Goal: Task Accomplishment & Management: Use online tool/utility

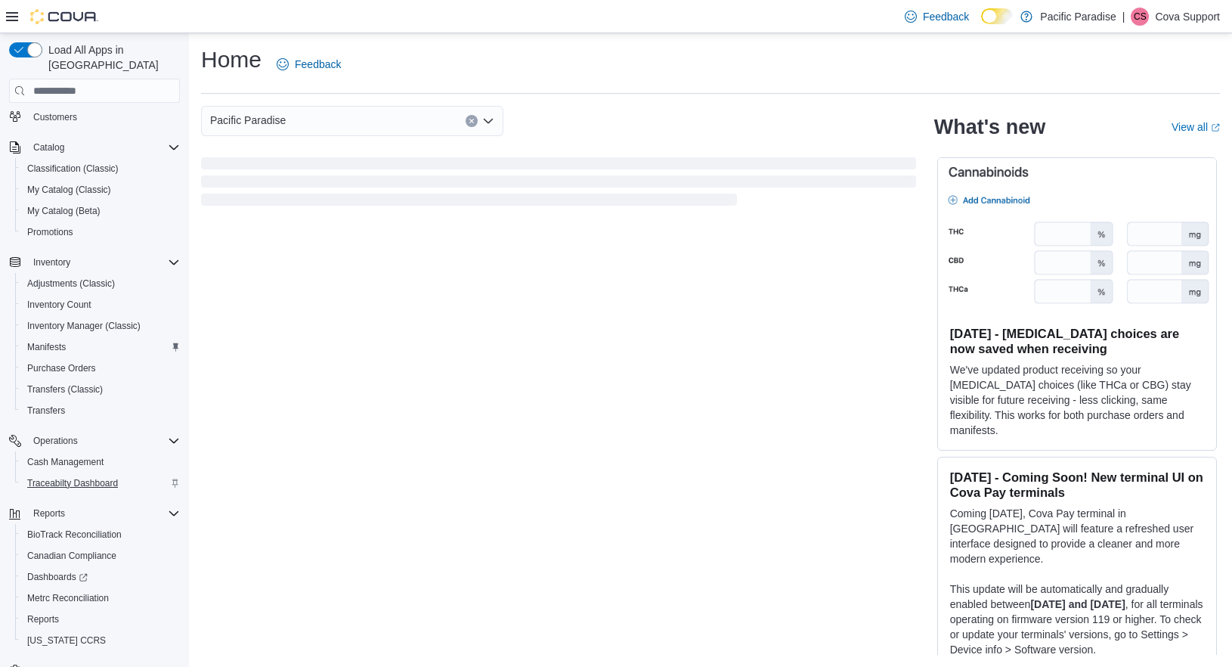
scroll to position [153, 0]
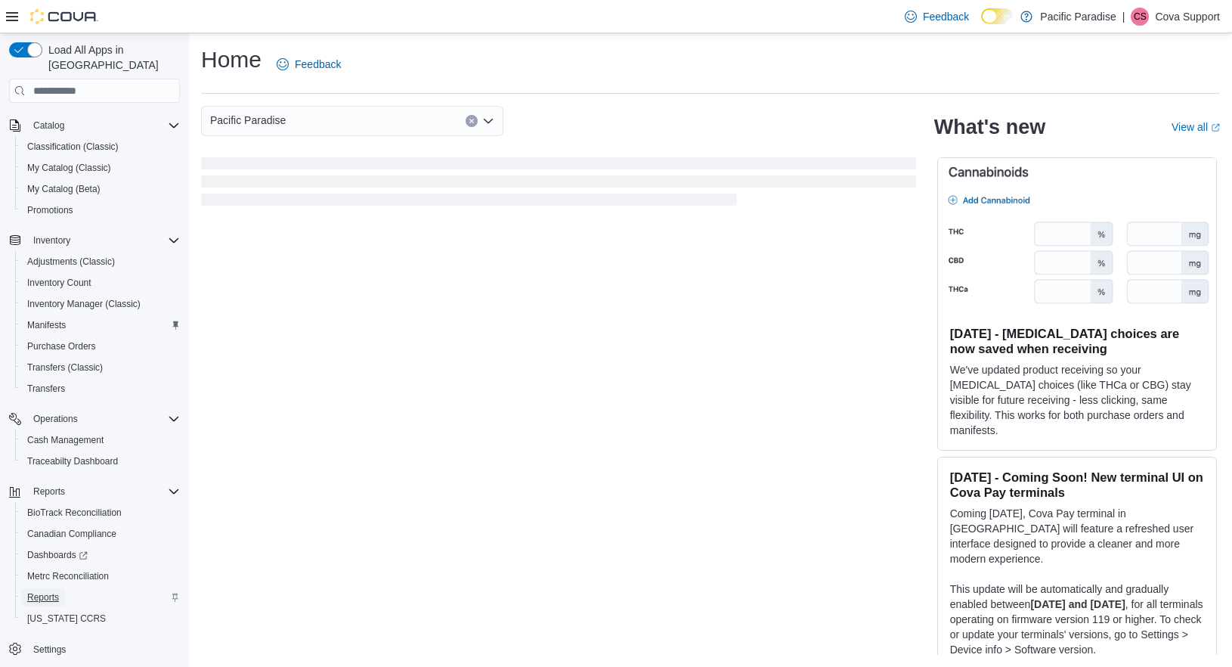
click at [43, 591] on span "Reports" at bounding box center [43, 597] width 32 height 12
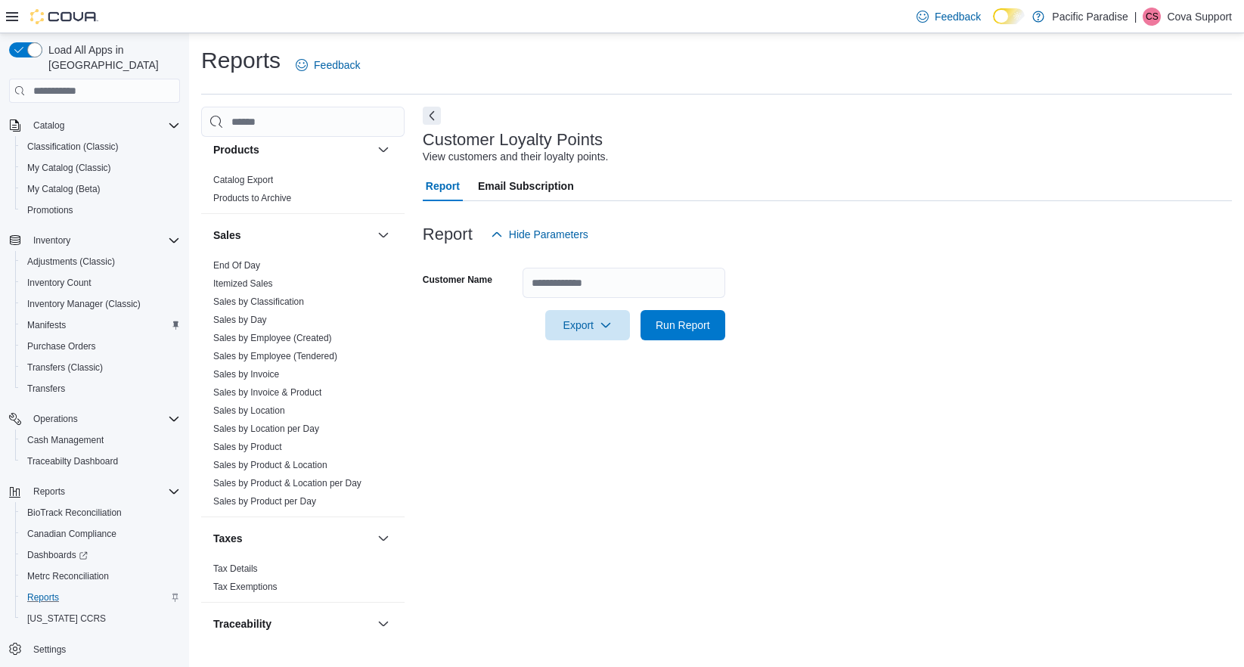
scroll to position [983, 0]
click at [252, 277] on link "Itemized Sales" at bounding box center [243, 277] width 60 height 11
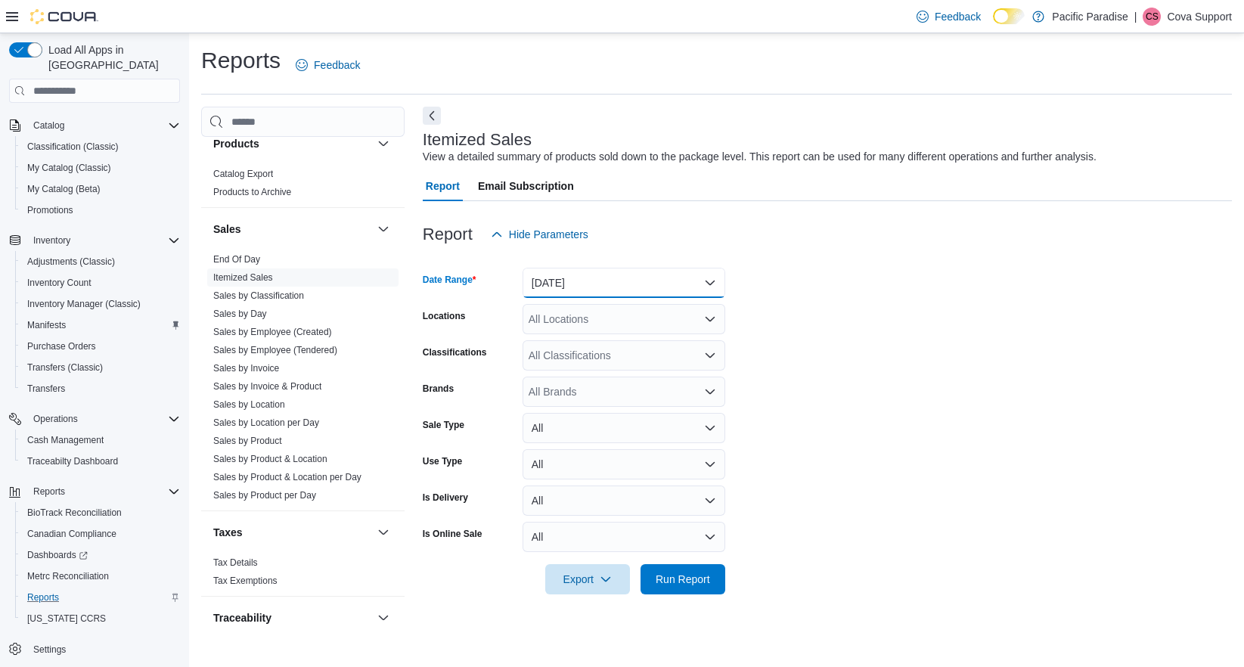
click at [562, 284] on button "[DATE]" at bounding box center [623, 283] width 203 height 30
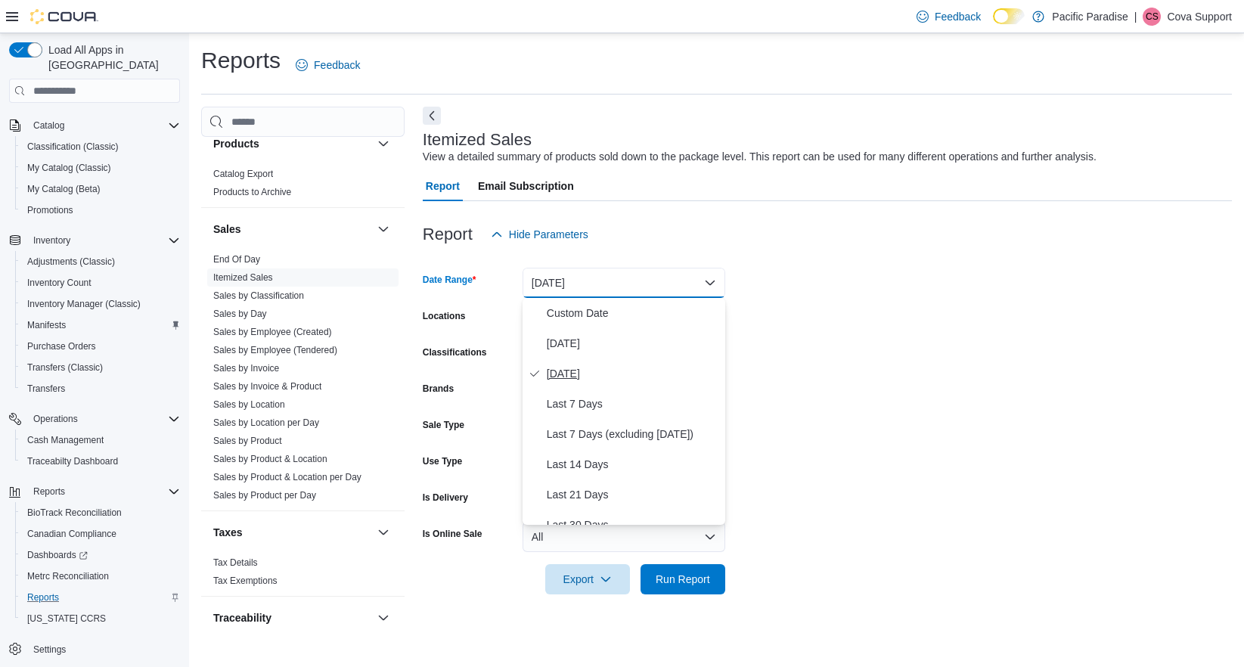
click at [597, 377] on span "[DATE]" at bounding box center [633, 373] width 172 height 18
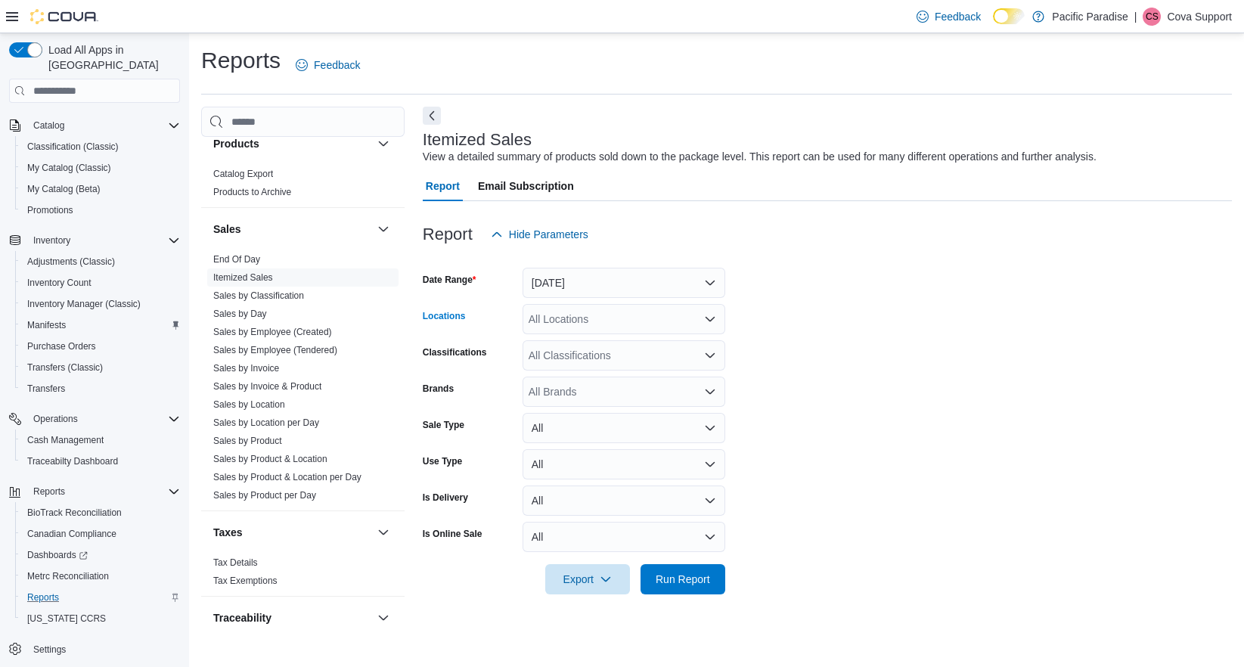
click at [602, 321] on div "All Locations" at bounding box center [623, 319] width 203 height 30
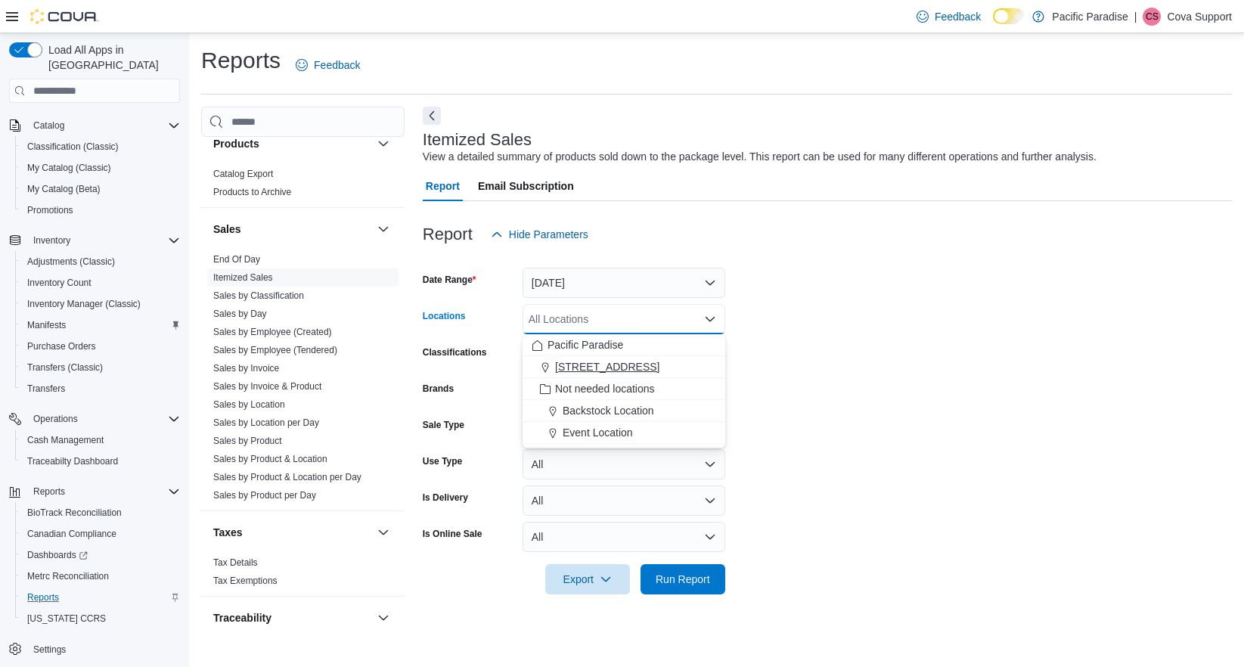
click at [604, 363] on span "[STREET_ADDRESS]" at bounding box center [607, 366] width 104 height 15
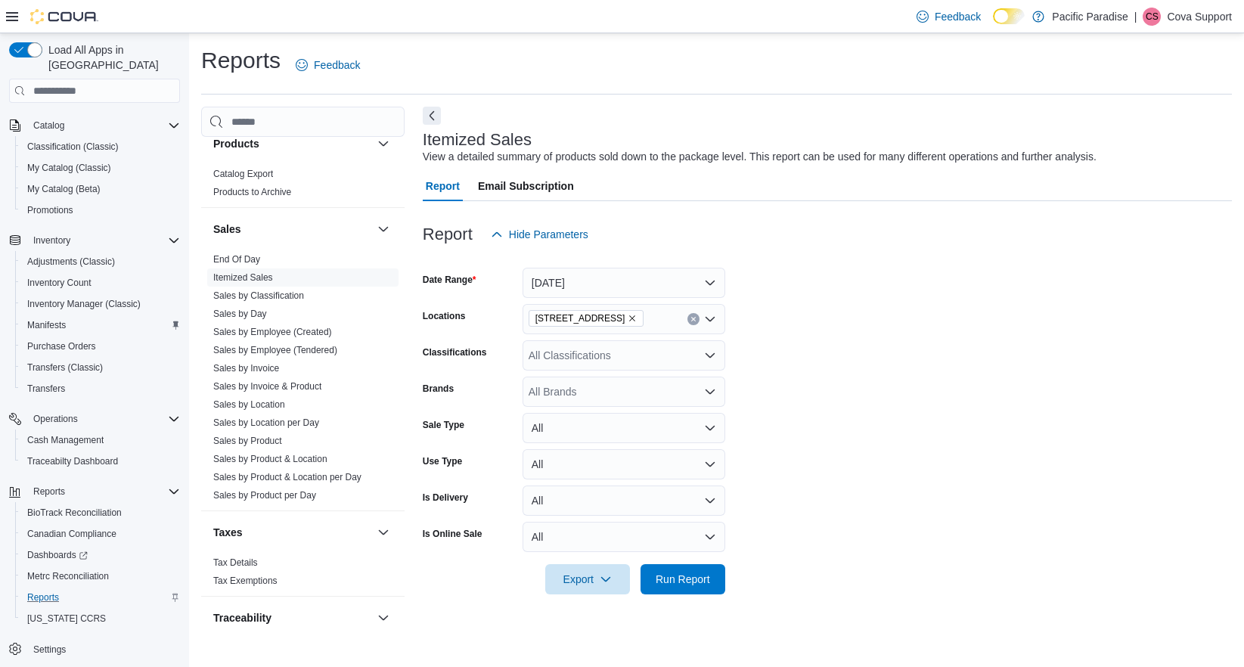
click at [829, 439] on form "Date Range [DATE] Locations [STREET_ADDRESS] Classifications All Classification…" at bounding box center [827, 421] width 809 height 345
click at [604, 420] on button "All" at bounding box center [623, 428] width 203 height 30
click at [586, 459] on button "All" at bounding box center [623, 464] width 203 height 30
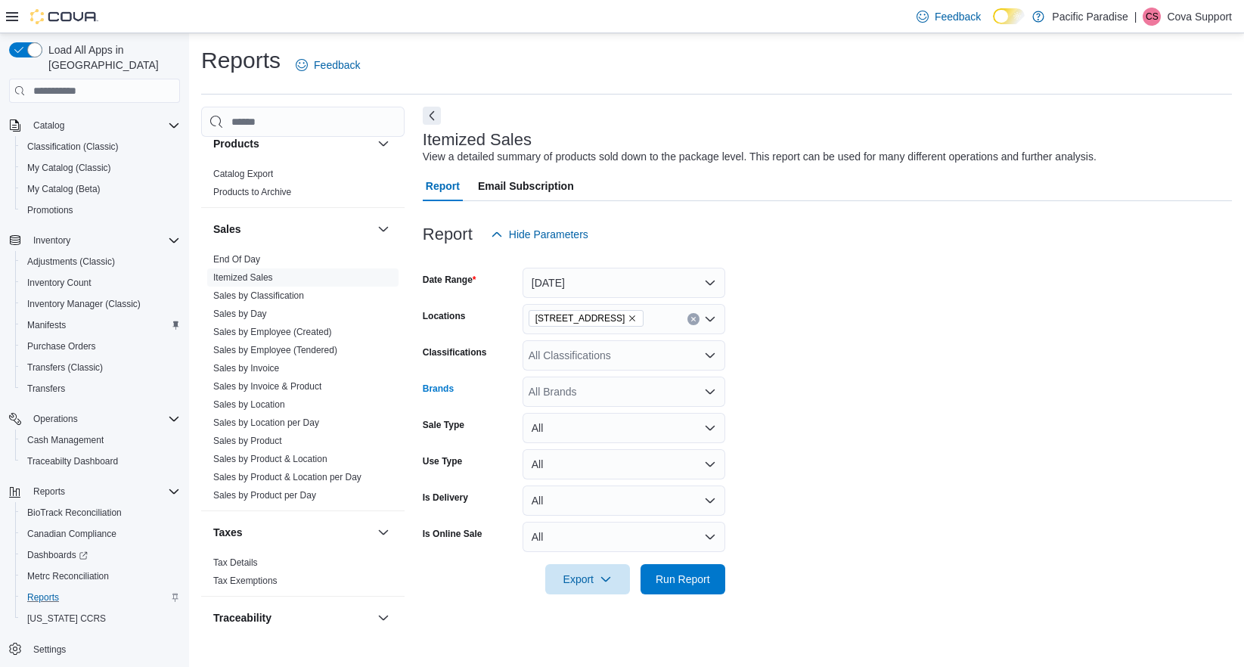
click at [598, 392] on div "All Brands" at bounding box center [623, 391] width 203 height 30
click at [598, 392] on div "All Brands Combo box. Selected. Combo box input. All Brands. Type some text or,…" at bounding box center [623, 391] width 203 height 30
click at [891, 565] on form "Date Range [DATE] Locations [STREET_ADDRESS] Classifications All Classification…" at bounding box center [827, 421] width 809 height 345
click at [545, 507] on button "All" at bounding box center [623, 500] width 203 height 30
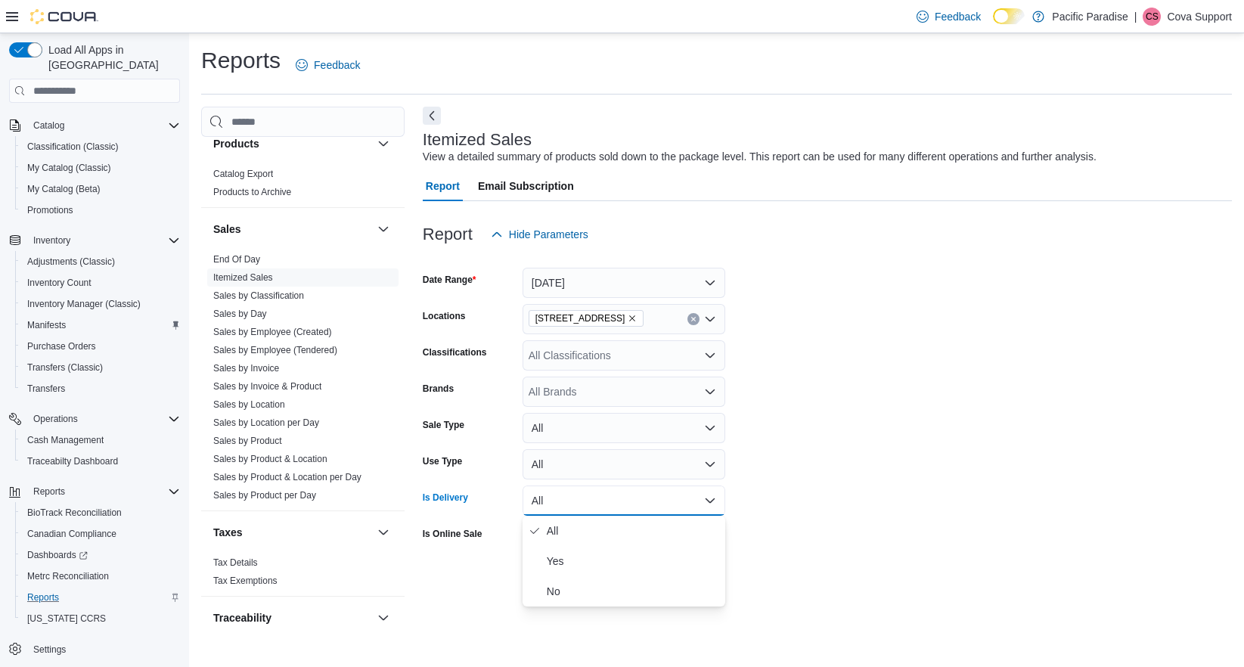
click at [546, 507] on button "All" at bounding box center [623, 500] width 203 height 30
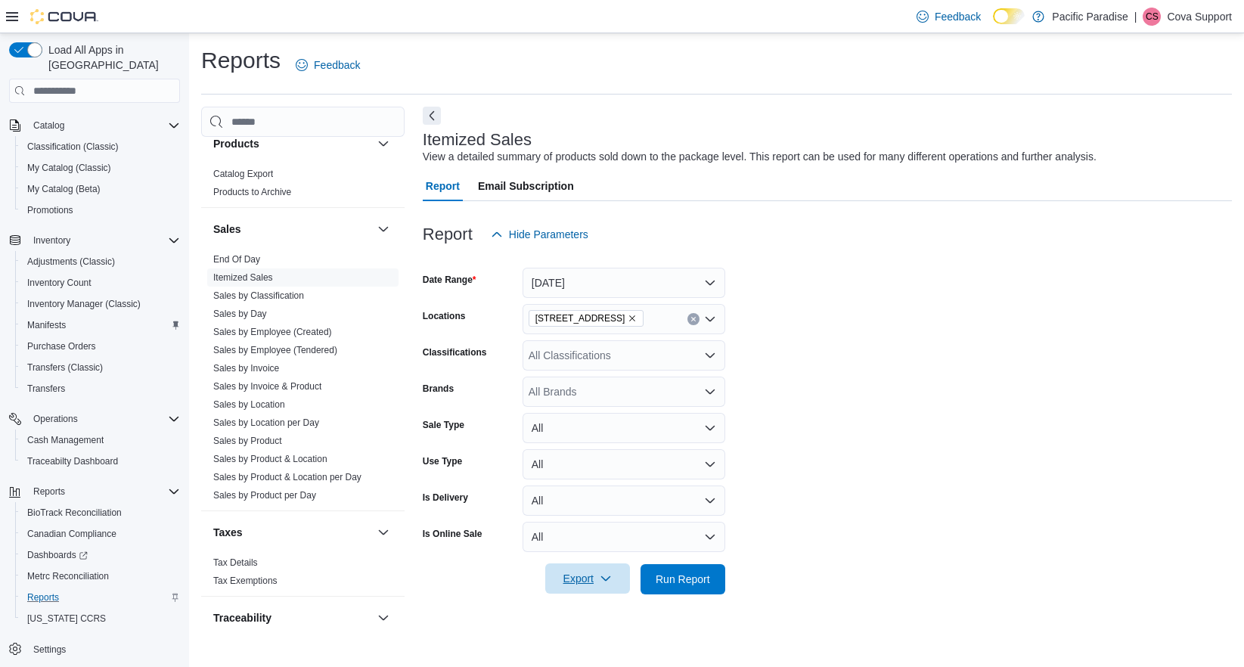
click at [572, 580] on span "Export" at bounding box center [587, 578] width 67 height 30
click at [606, 493] on span "Export to Excel" at bounding box center [590, 488] width 68 height 12
